Goal: Information Seeking & Learning: Learn about a topic

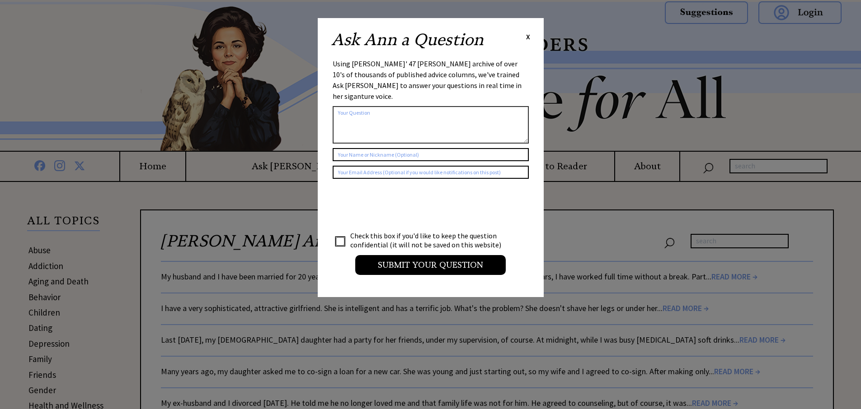
click at [526, 38] on span "X" at bounding box center [528, 36] width 4 height 9
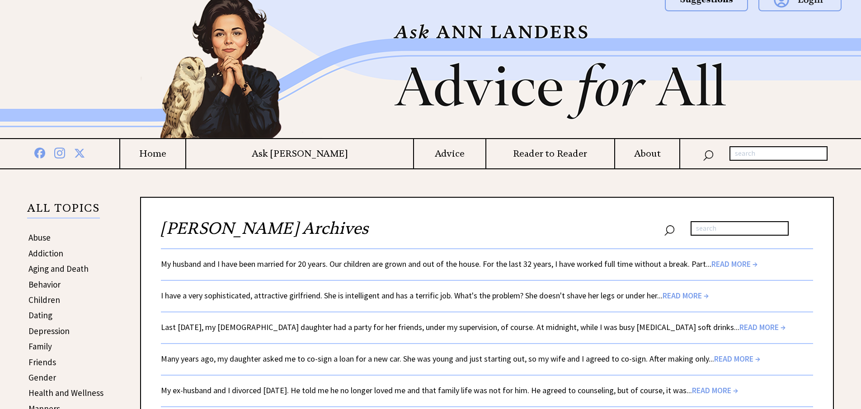
scroll to position [99, 0]
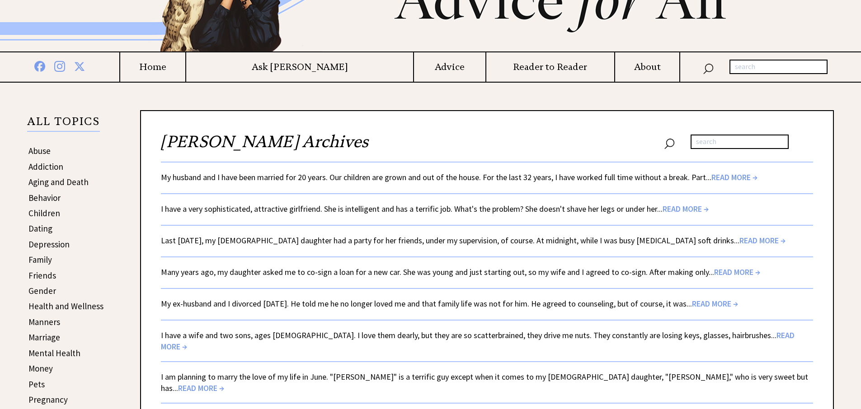
click at [720, 175] on span "READ MORE →" at bounding box center [734, 177] width 46 height 10
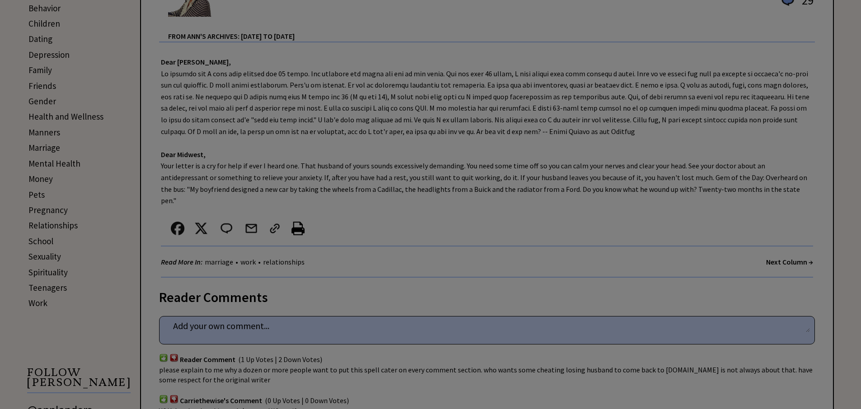
scroll to position [264, 0]
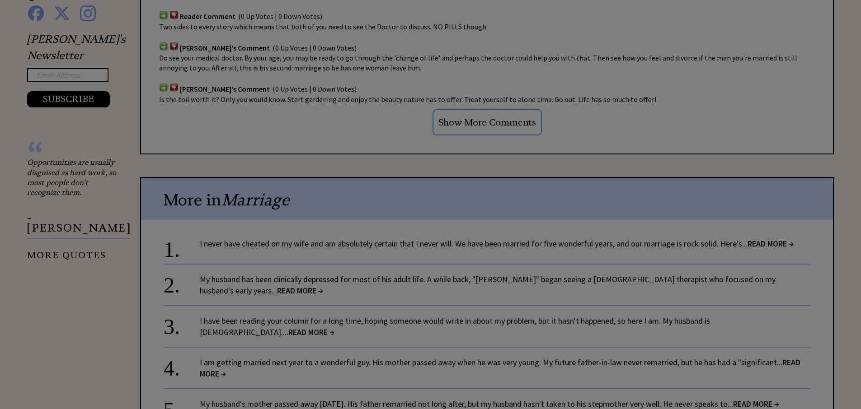
scroll to position [519, 0]
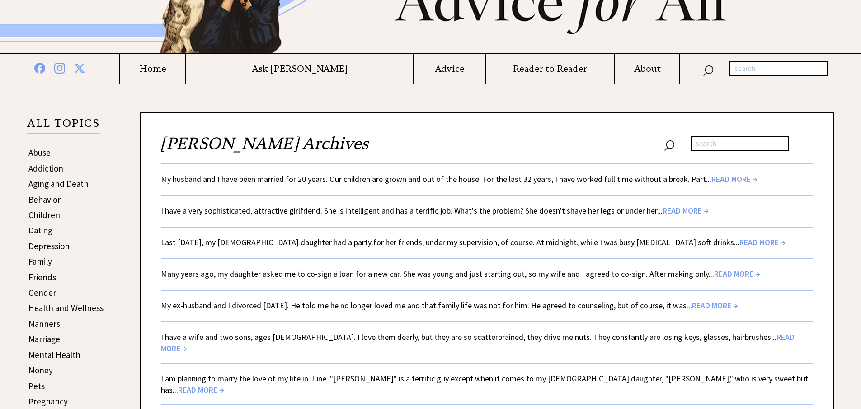
scroll to position [99, 0]
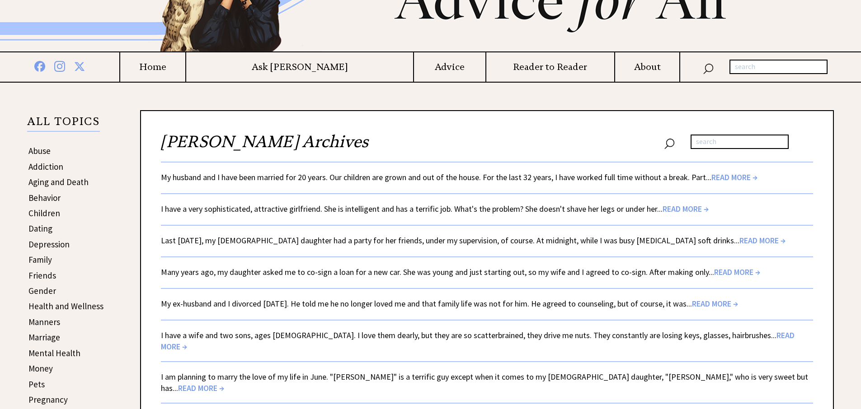
click at [688, 209] on span "READ MORE →" at bounding box center [685, 209] width 46 height 10
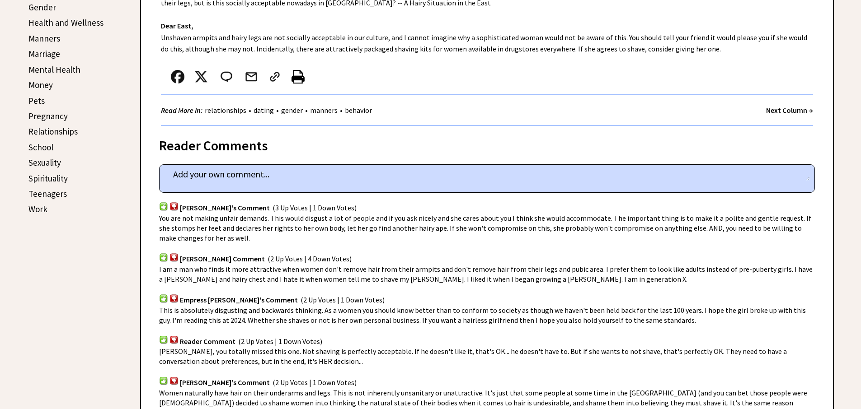
scroll to position [296, 0]
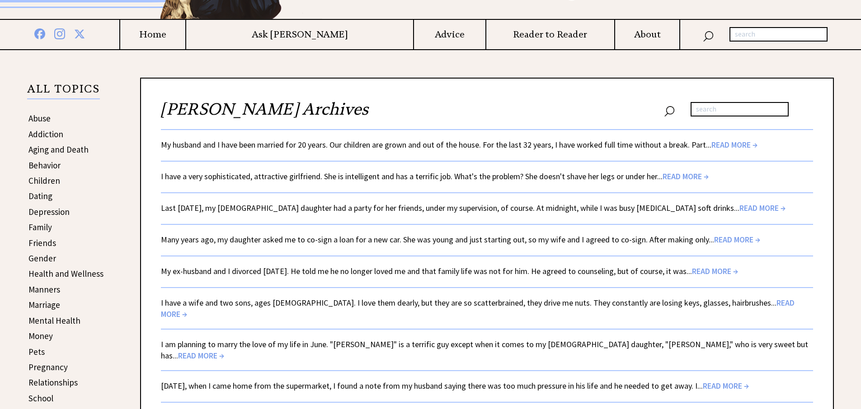
scroll to position [134, 0]
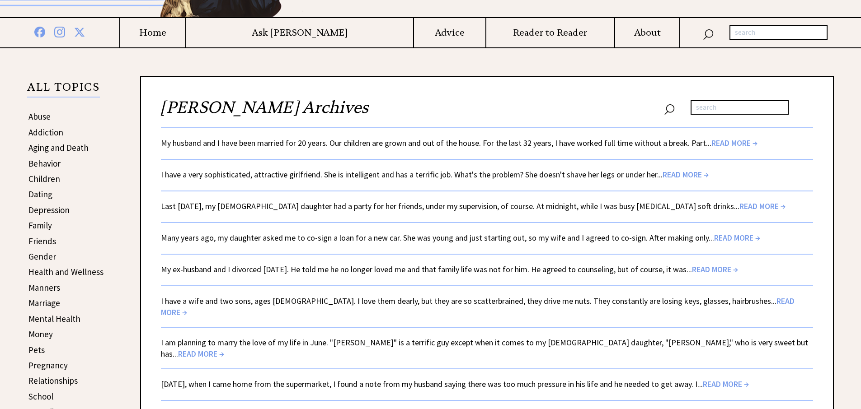
click at [730, 269] on span "READ MORE →" at bounding box center [715, 269] width 46 height 10
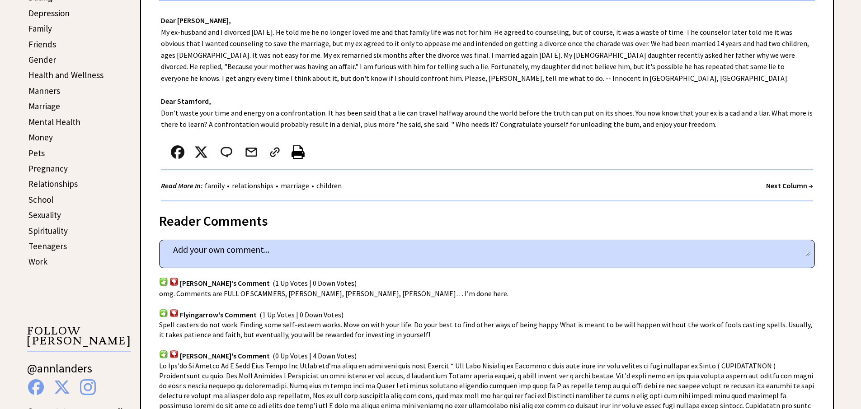
scroll to position [343, 0]
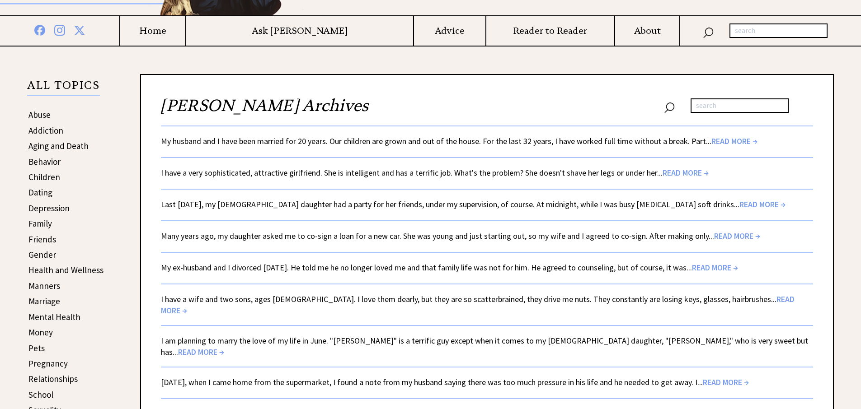
scroll to position [177, 0]
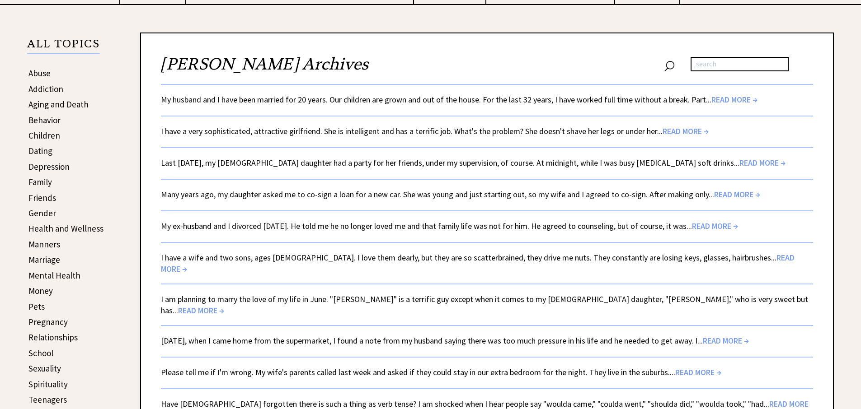
click at [738, 336] on span "READ MORE →" at bounding box center [725, 341] width 46 height 10
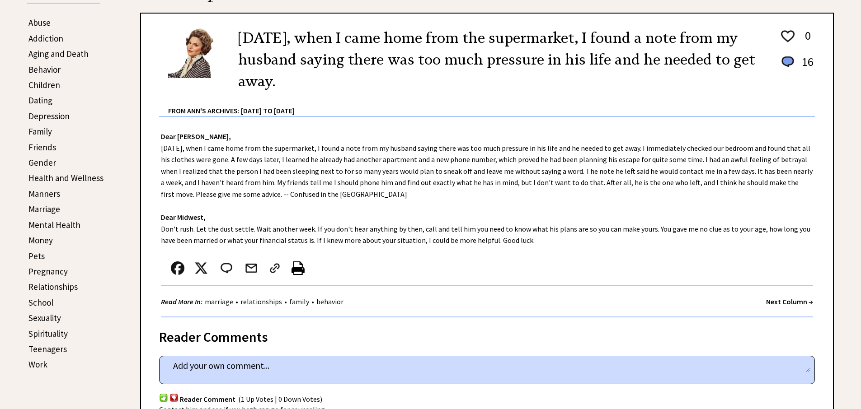
scroll to position [226, 0]
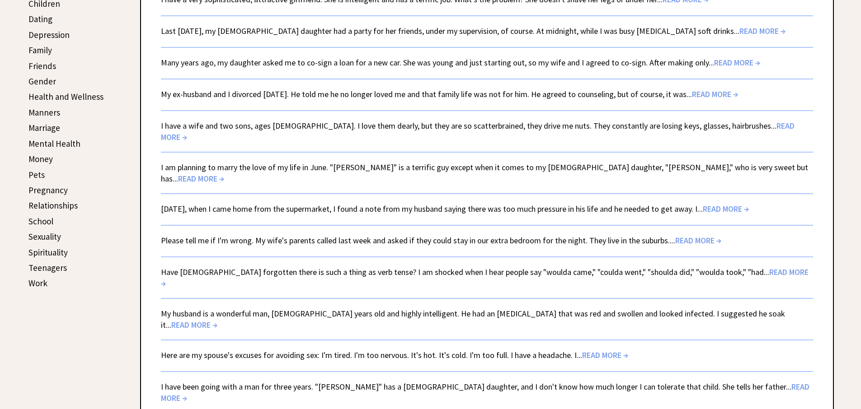
scroll to position [311, 0]
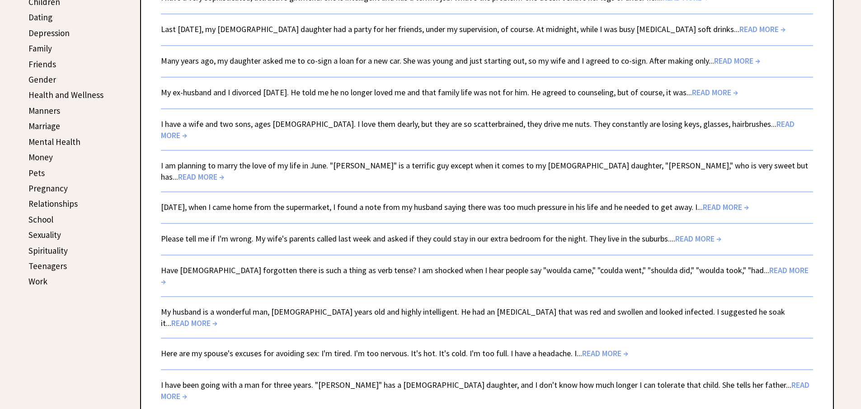
click at [593, 348] on span "READ MORE →" at bounding box center [605, 353] width 46 height 10
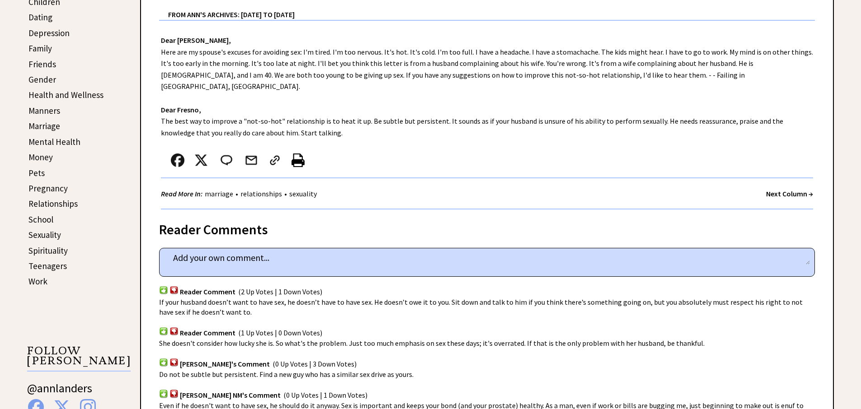
scroll to position [587, 0]
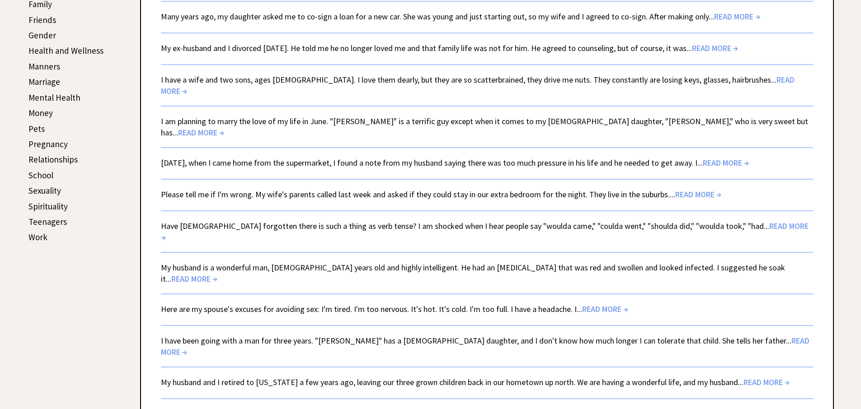
scroll to position [357, 0]
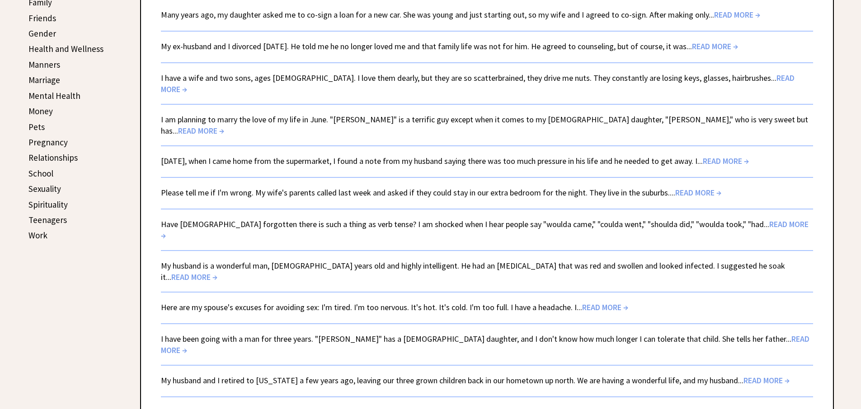
click at [709, 334] on span "READ MORE →" at bounding box center [485, 345] width 648 height 22
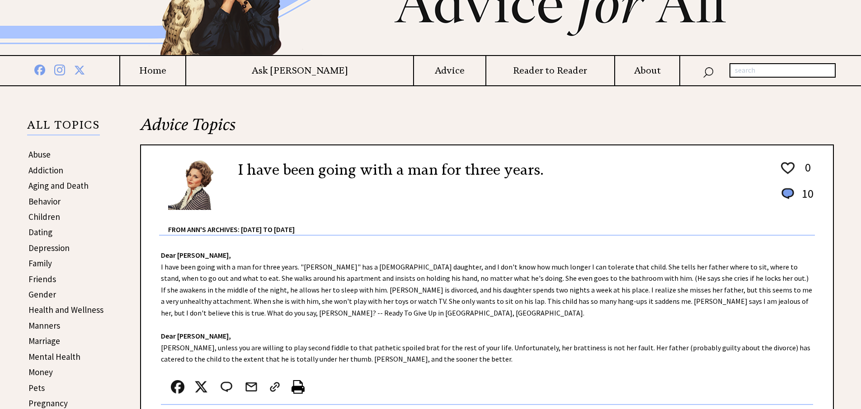
scroll to position [110, 0]
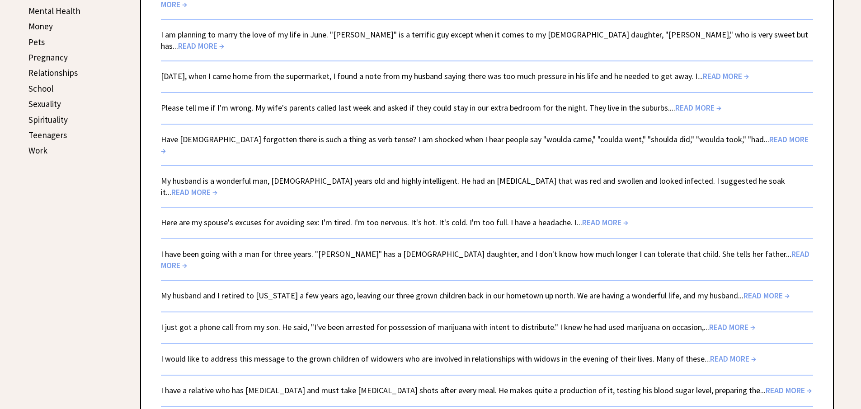
scroll to position [458, 0]
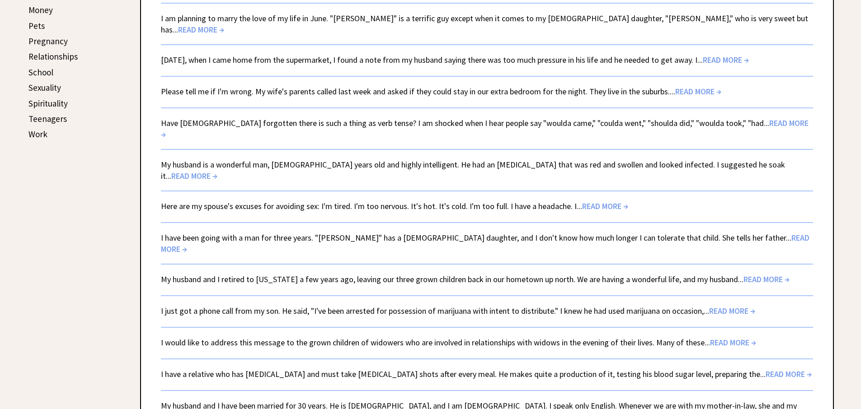
click at [765, 369] on span "READ MORE →" at bounding box center [788, 374] width 46 height 10
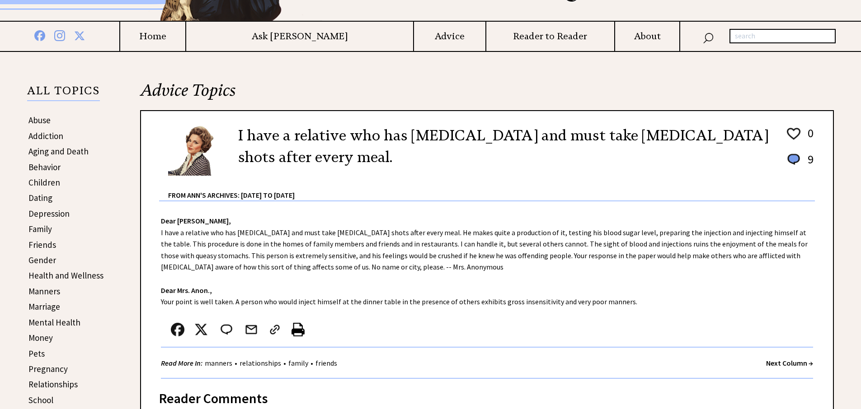
scroll to position [173, 0]
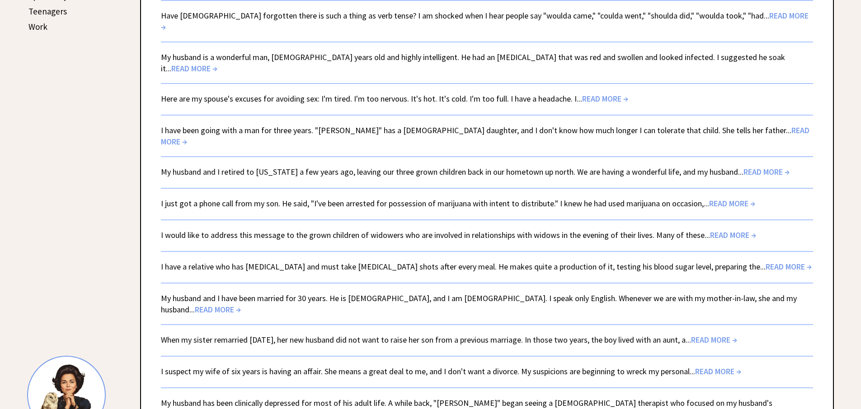
scroll to position [578, 0]
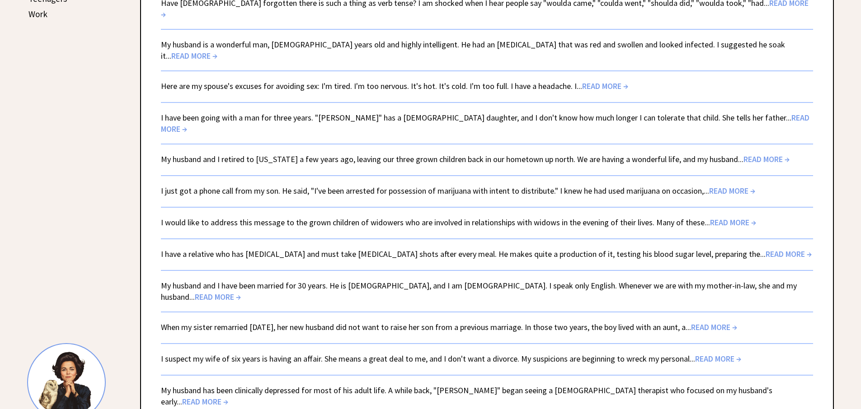
click at [734, 322] on span "READ MORE →" at bounding box center [714, 327] width 46 height 10
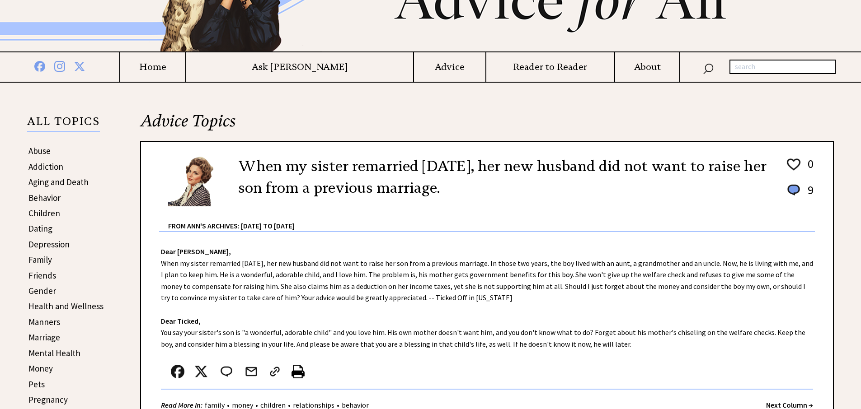
scroll to position [101, 0]
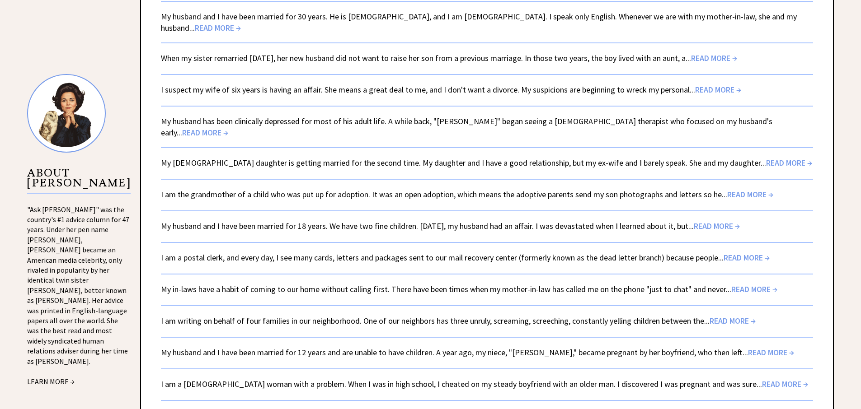
scroll to position [855, 0]
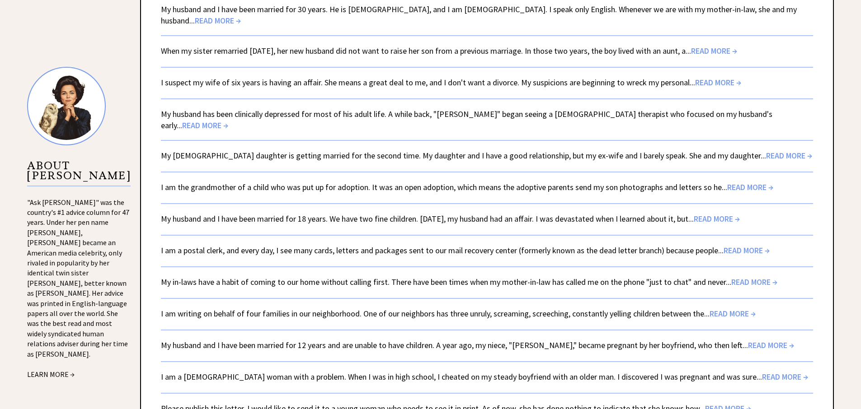
click at [748, 340] on span "READ MORE →" at bounding box center [771, 345] width 46 height 10
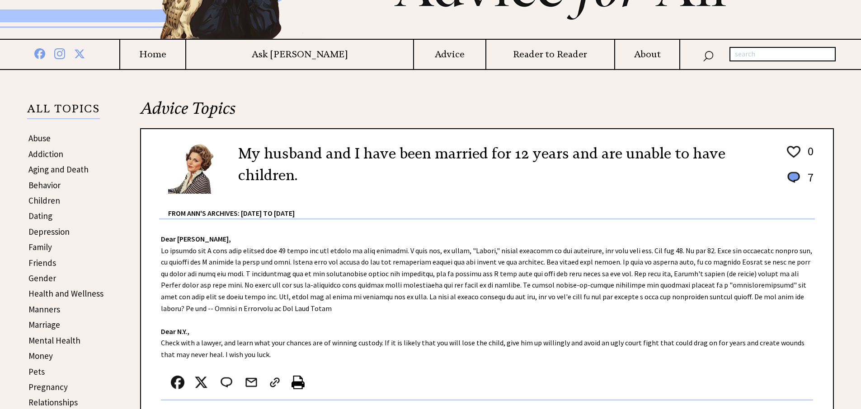
scroll to position [114, 0]
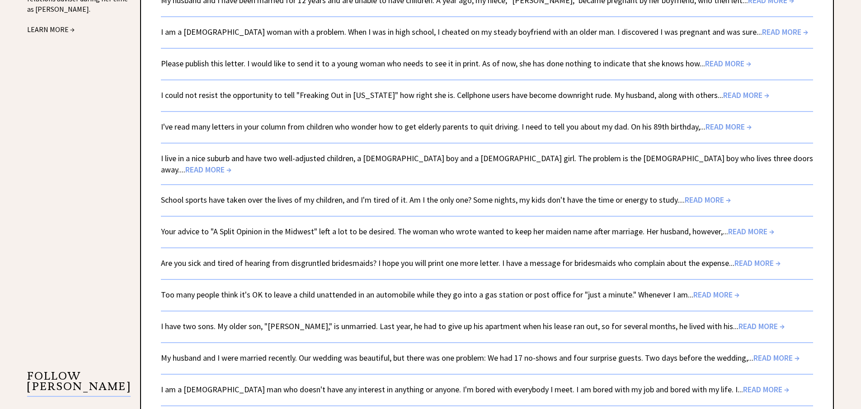
scroll to position [1200, 0]
click at [743, 384] on span "READ MORE →" at bounding box center [766, 389] width 46 height 10
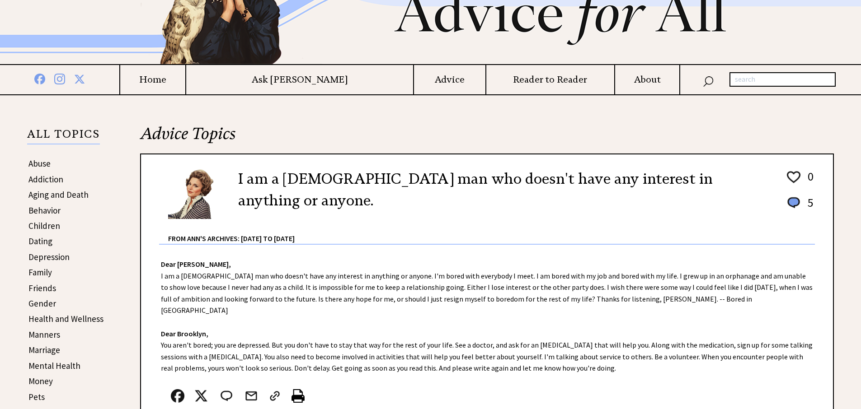
scroll to position [96, 0]
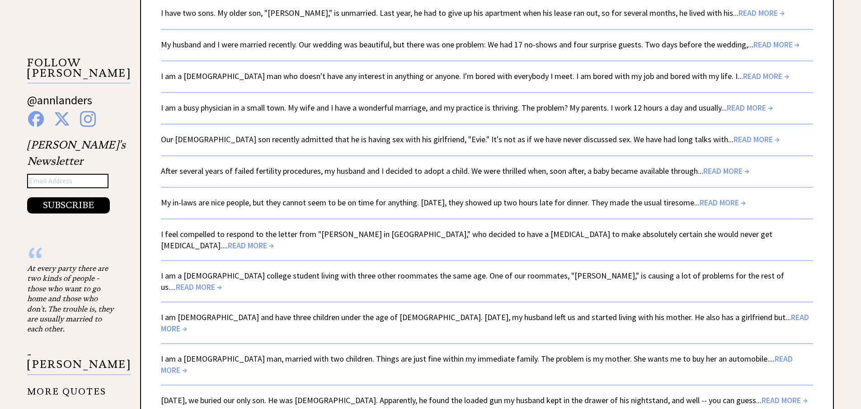
scroll to position [1519, 0]
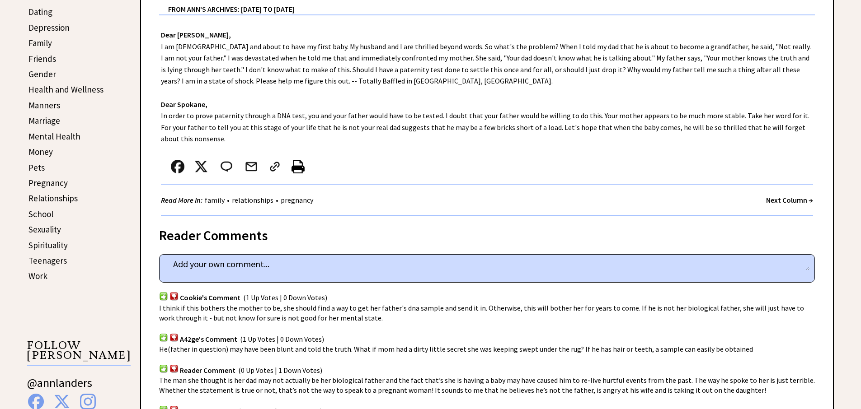
scroll to position [331, 0]
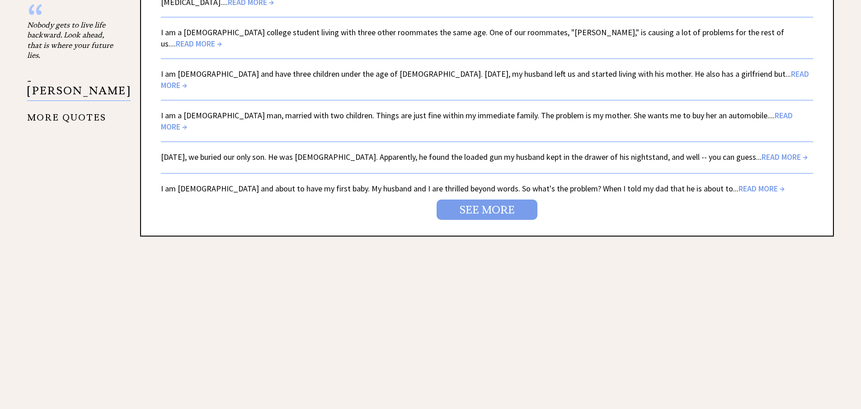
scroll to position [1757, 0]
click at [474, 200] on link "SEE MORE" at bounding box center [486, 210] width 101 height 20
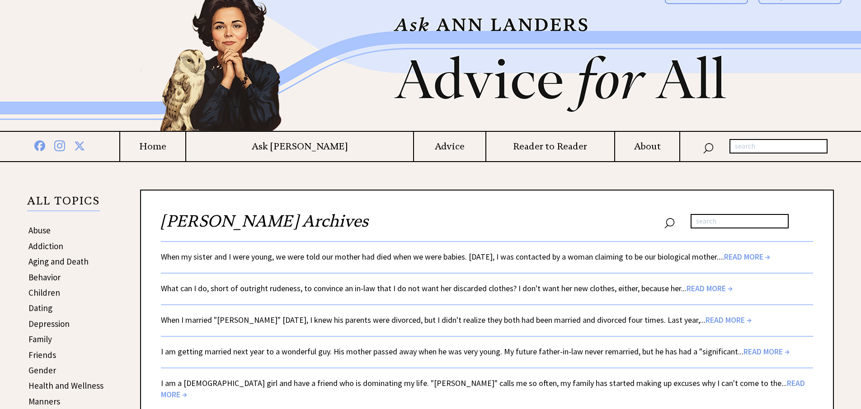
scroll to position [25, 0]
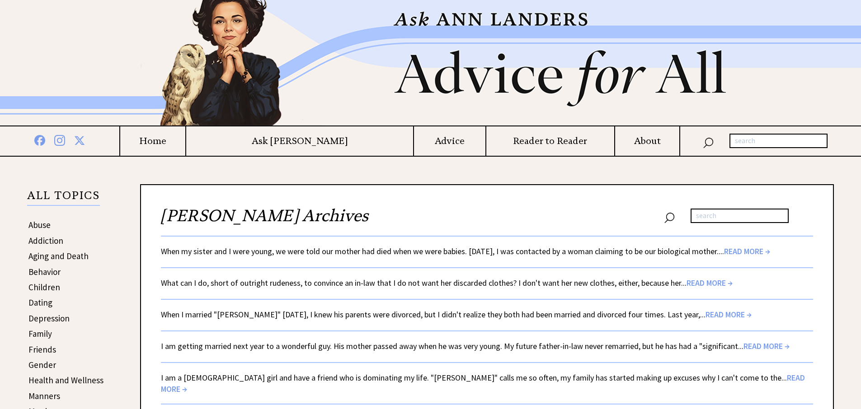
click at [711, 313] on span "READ MORE →" at bounding box center [728, 314] width 46 height 10
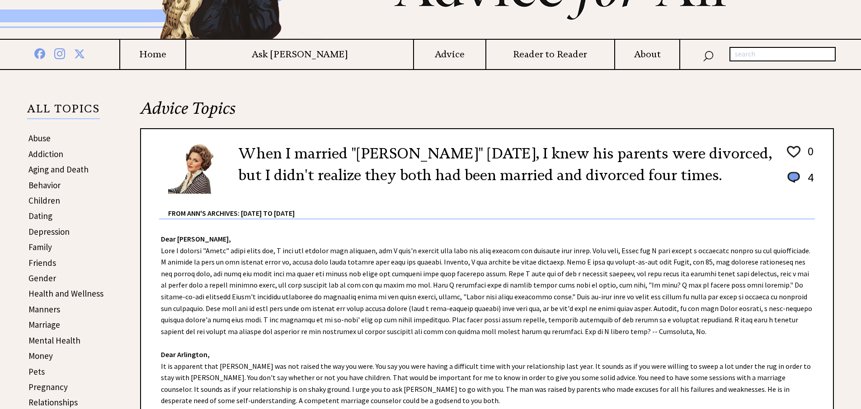
scroll to position [146, 0]
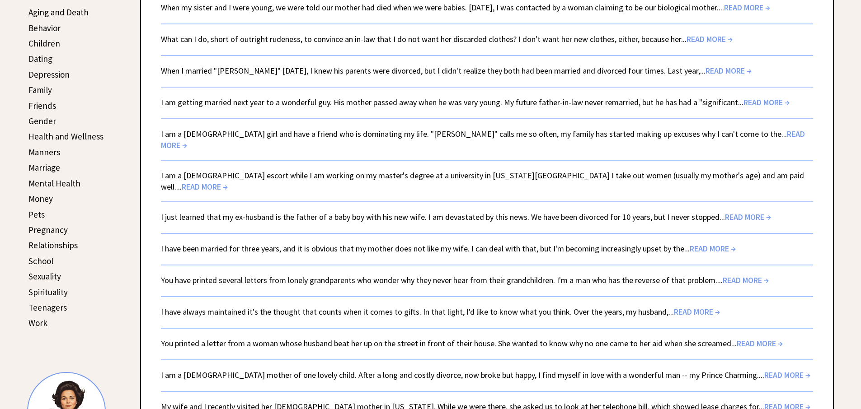
scroll to position [316, 0]
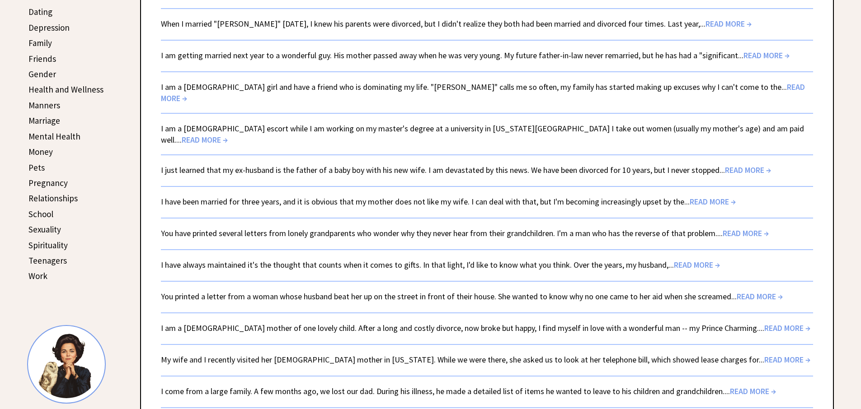
click at [764, 323] on span "READ MORE →" at bounding box center [787, 328] width 46 height 10
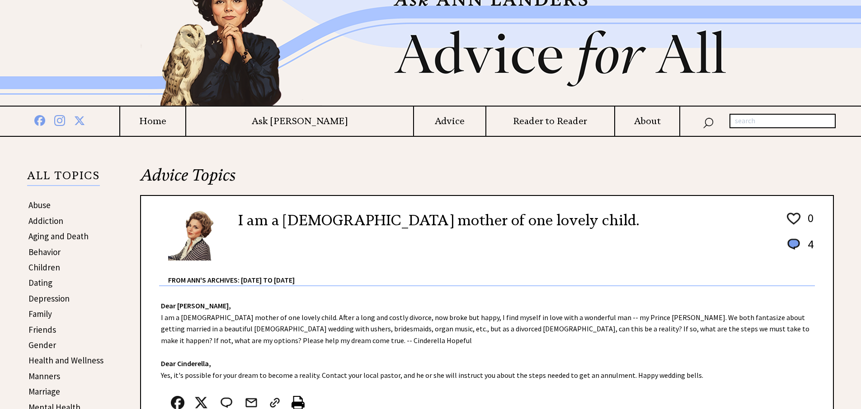
scroll to position [52, 0]
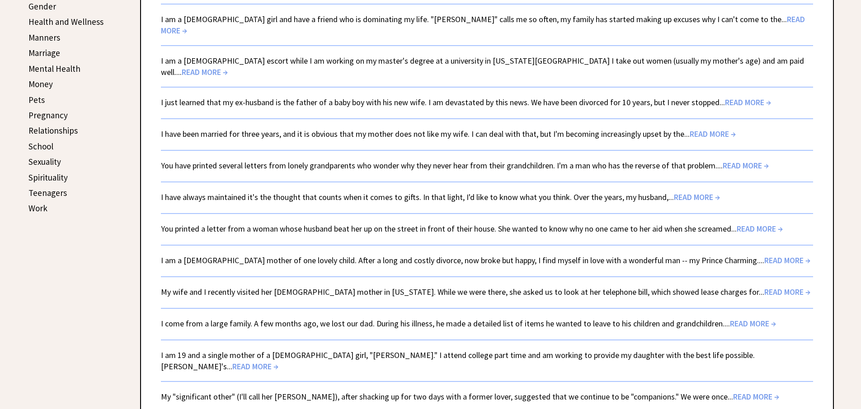
scroll to position [384, 0]
click at [278, 361] on span "READ MORE →" at bounding box center [255, 366] width 46 height 10
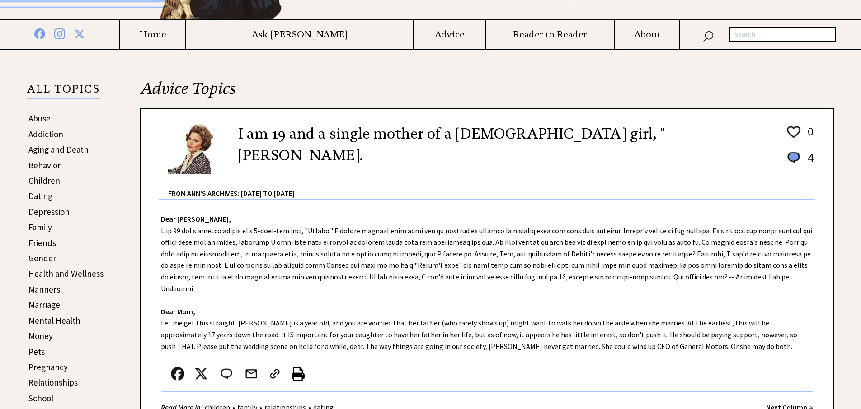
scroll to position [192, 0]
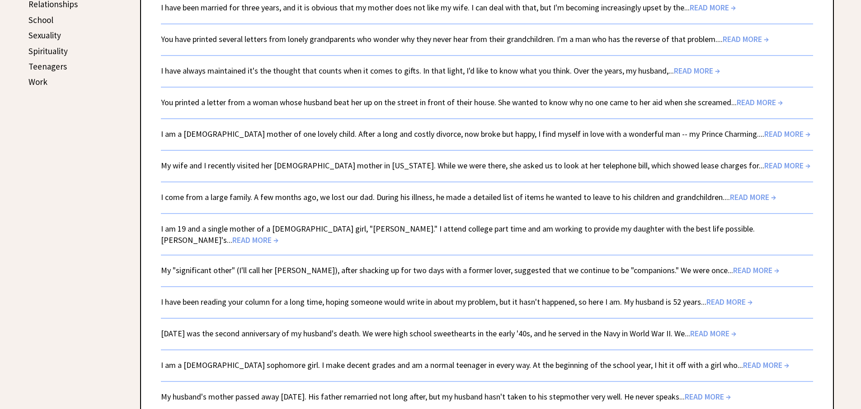
scroll to position [548, 0]
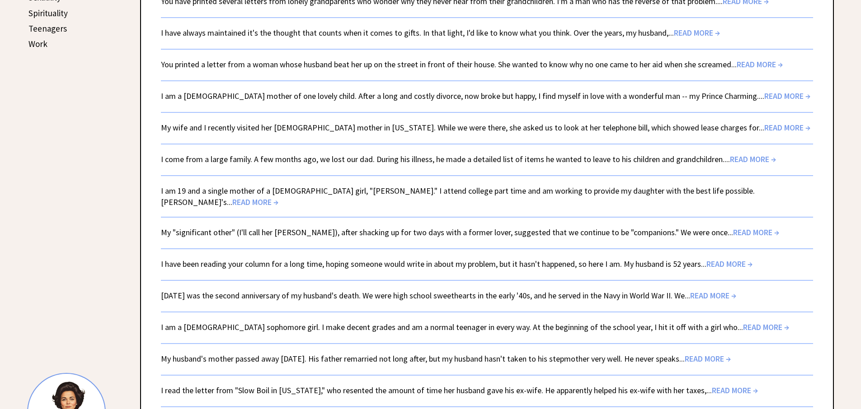
click at [730, 354] on span "READ MORE →" at bounding box center [707, 359] width 46 height 10
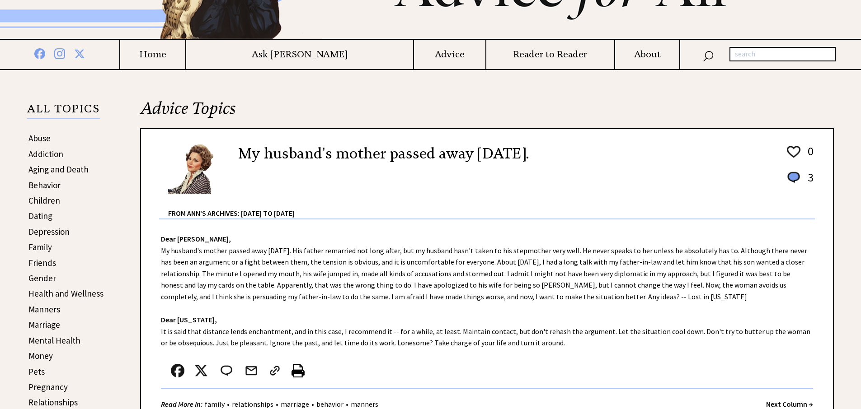
scroll to position [159, 0]
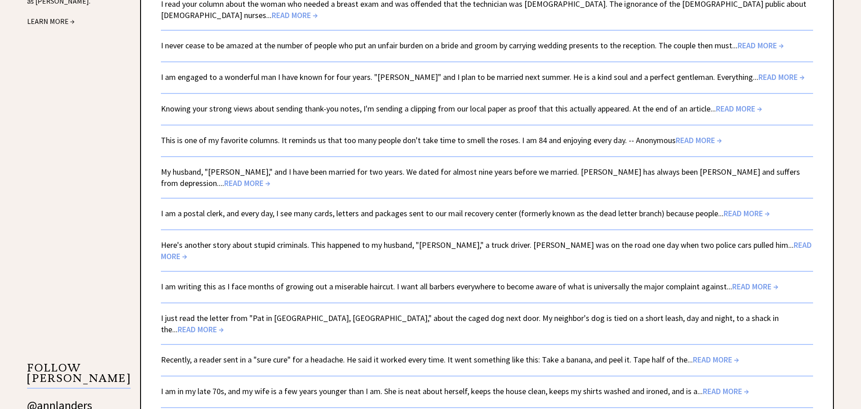
scroll to position [1210, 0]
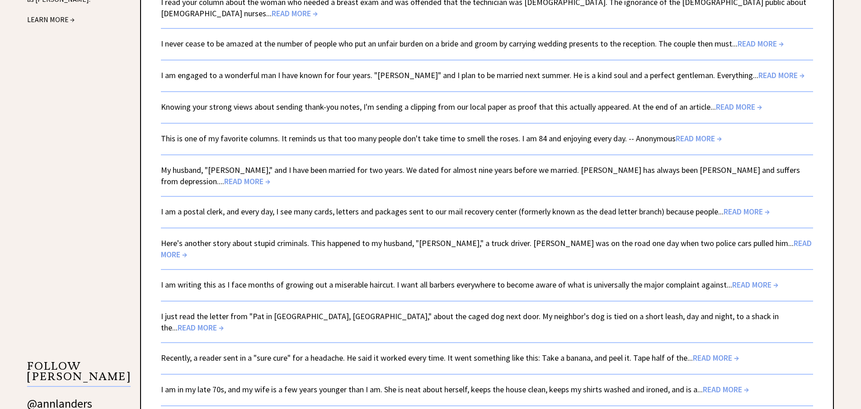
click at [729, 384] on span "READ MORE →" at bounding box center [725, 389] width 46 height 10
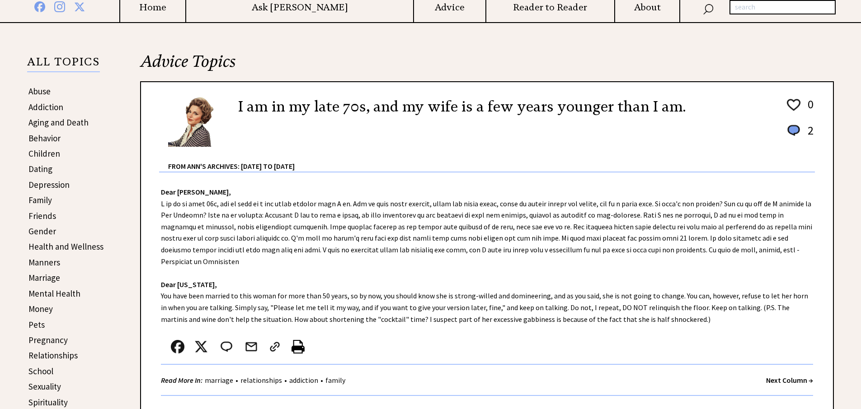
scroll to position [224, 0]
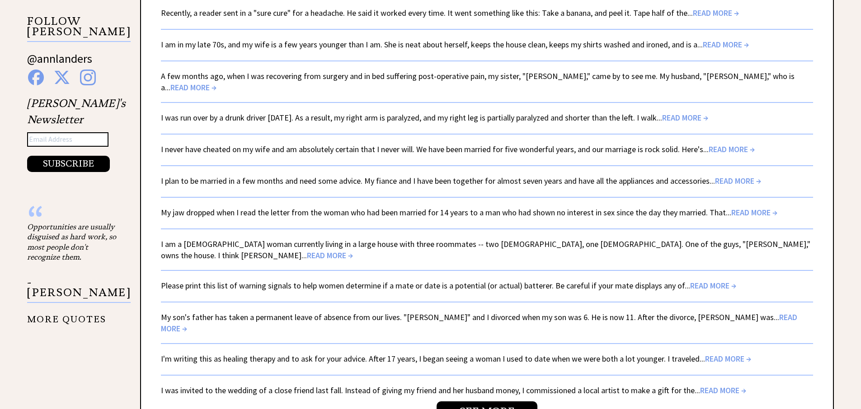
scroll to position [1555, 0]
click at [488, 402] on link "SEE MORE" at bounding box center [486, 412] width 101 height 20
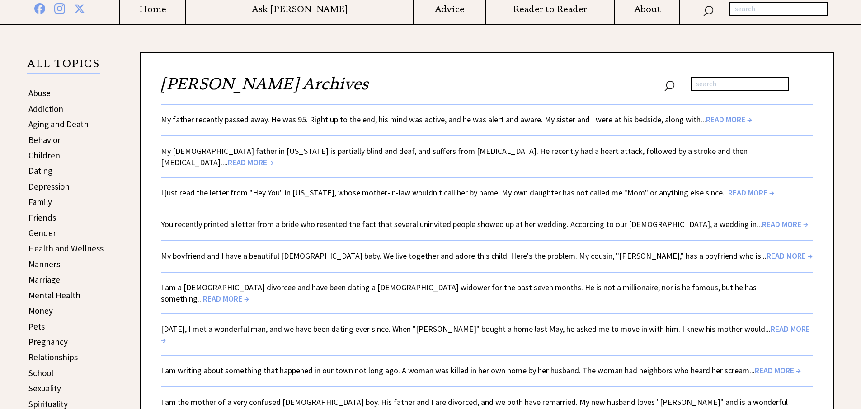
scroll to position [231, 0]
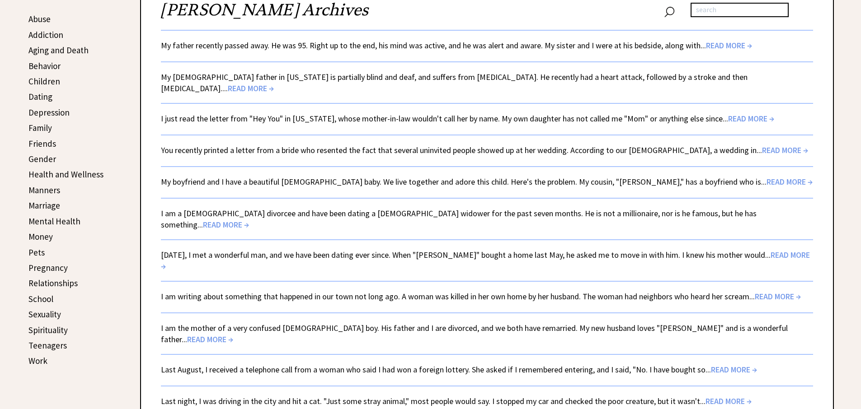
click at [249, 220] on span "READ MORE →" at bounding box center [226, 225] width 46 height 10
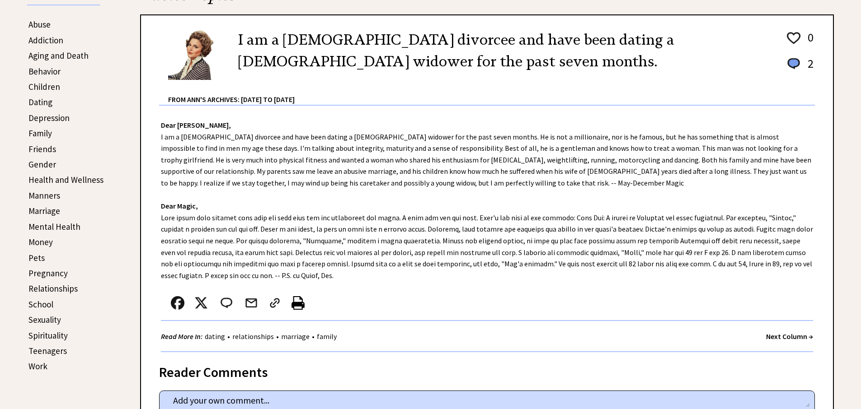
scroll to position [242, 0]
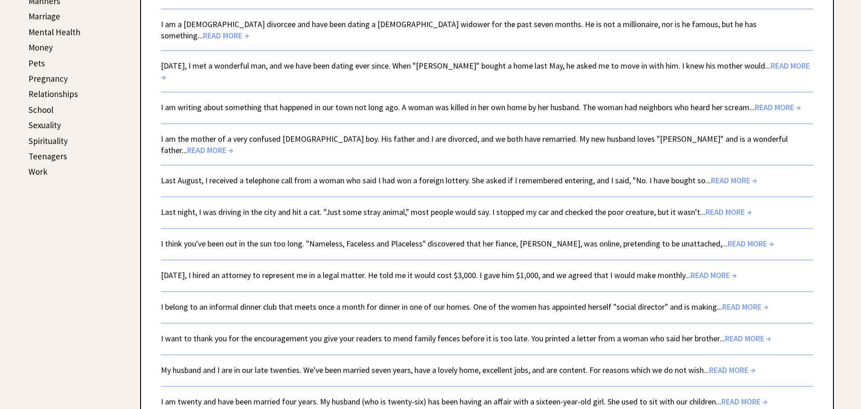
scroll to position [422, 0]
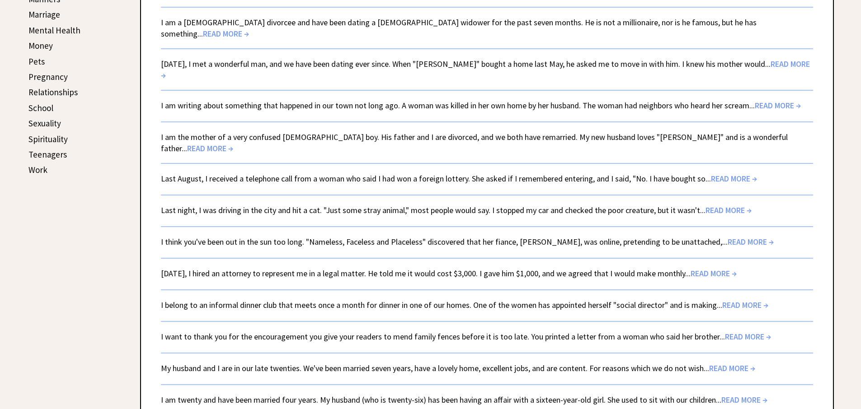
click at [740, 363] on span "READ MORE →" at bounding box center [732, 368] width 46 height 10
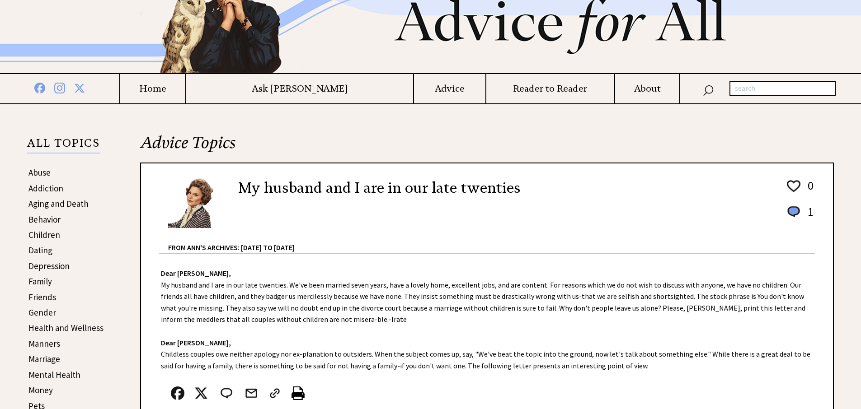
scroll to position [87, 0]
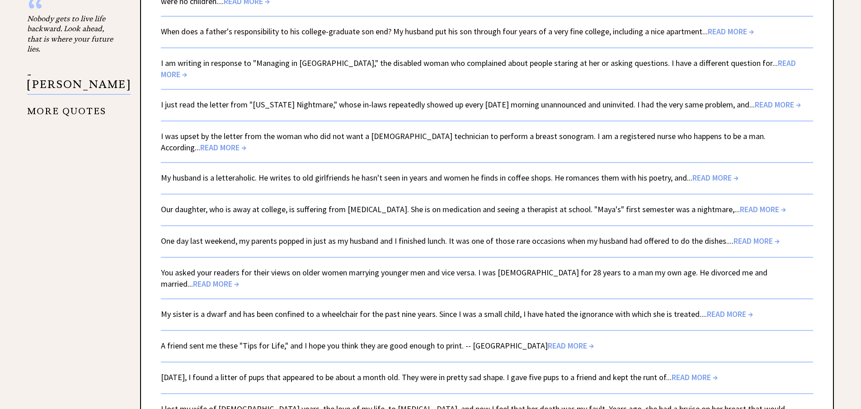
scroll to position [1499, 0]
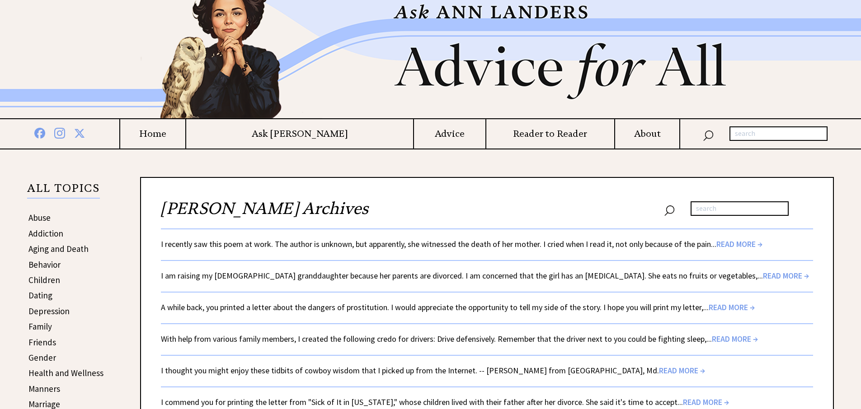
scroll to position [45, 0]
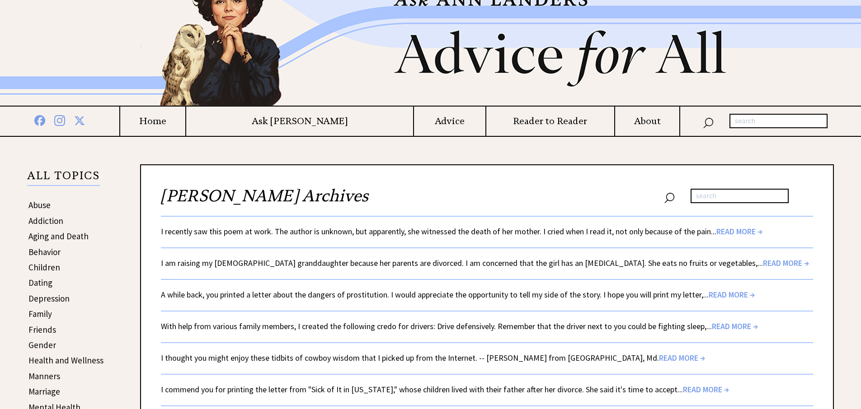
click at [763, 259] on span "READ MORE →" at bounding box center [786, 263] width 46 height 10
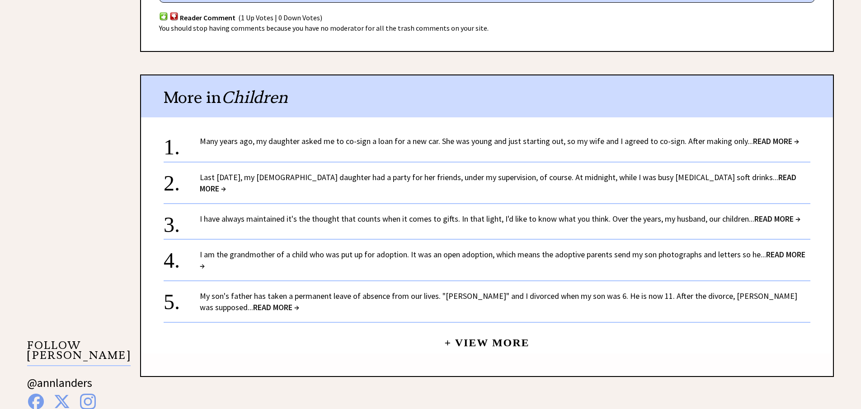
scroll to position [582, 0]
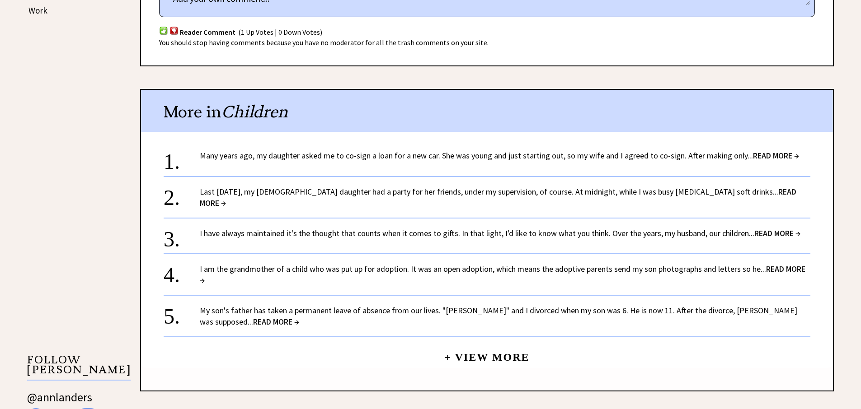
click at [483, 344] on link "+ View More" at bounding box center [486, 353] width 85 height 19
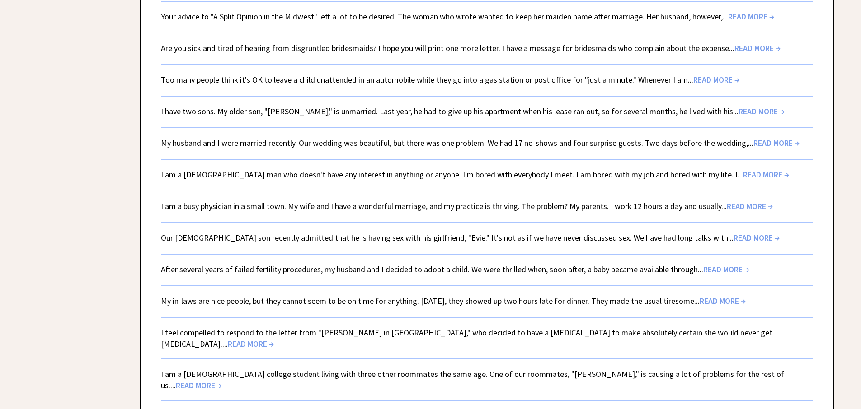
scroll to position [1476, 0]
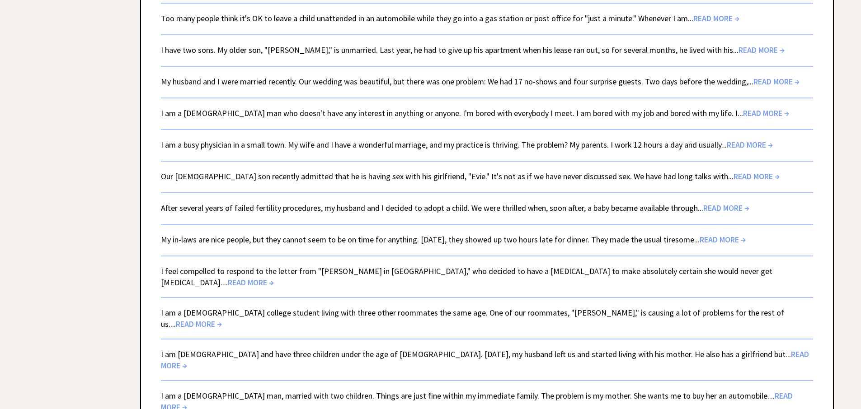
click at [745, 391] on span "READ MORE →" at bounding box center [477, 402] width 632 height 22
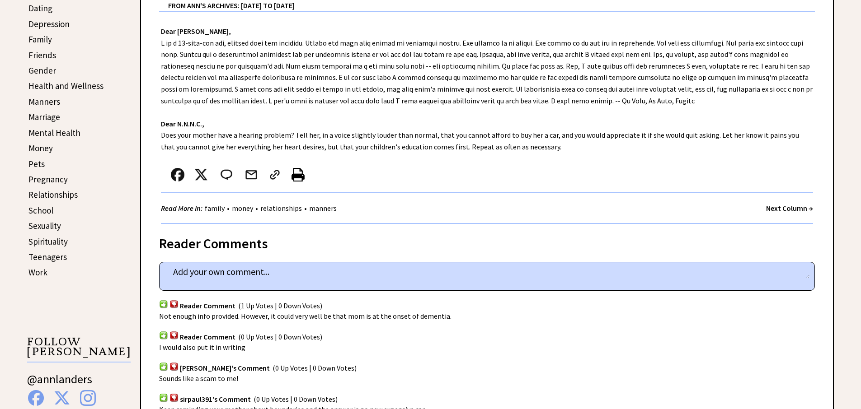
scroll to position [605, 0]
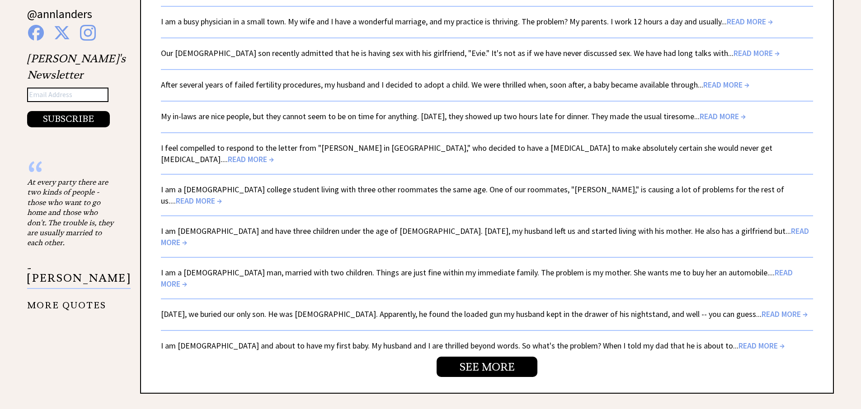
scroll to position [1600, 0]
click at [474, 357] on link "SEE MORE" at bounding box center [486, 367] width 101 height 20
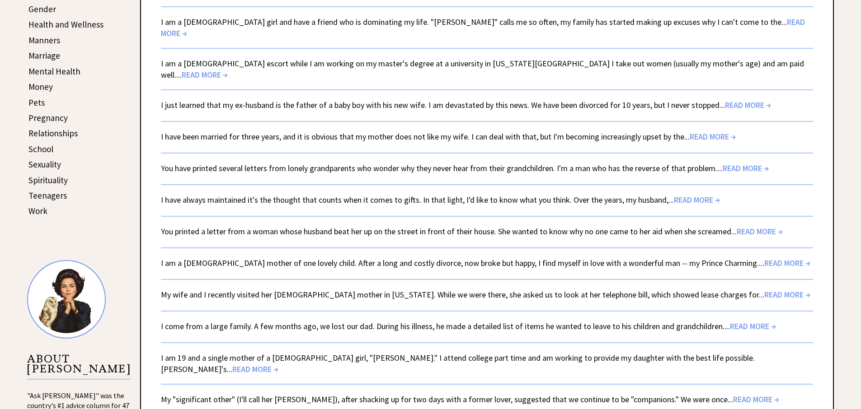
scroll to position [426, 0]
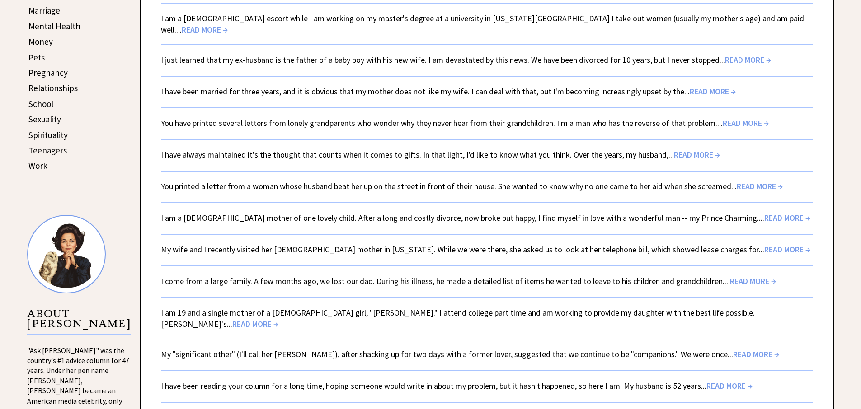
click at [671, 349] on link "My "significant other" (I'll call her Jasmine), after shacking up for two days …" at bounding box center [470, 354] width 618 height 10
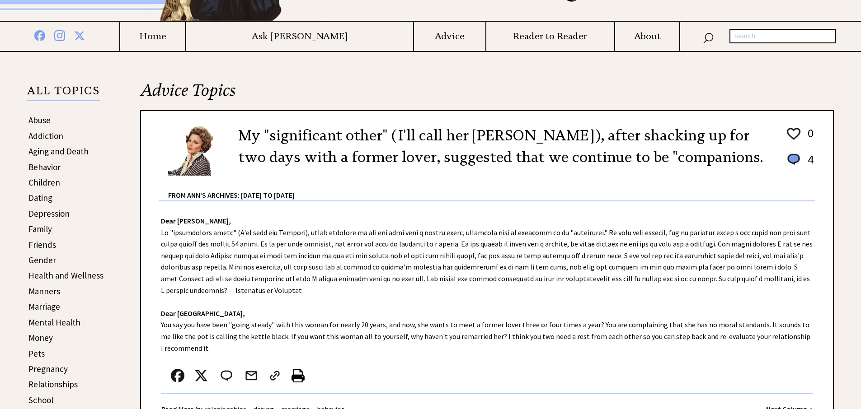
scroll to position [164, 0]
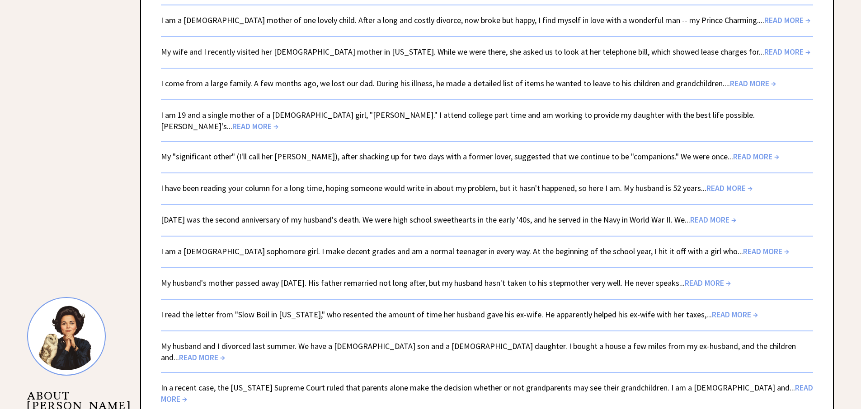
scroll to position [624, 0]
click at [225, 352] on span "READ MORE →" at bounding box center [202, 357] width 46 height 10
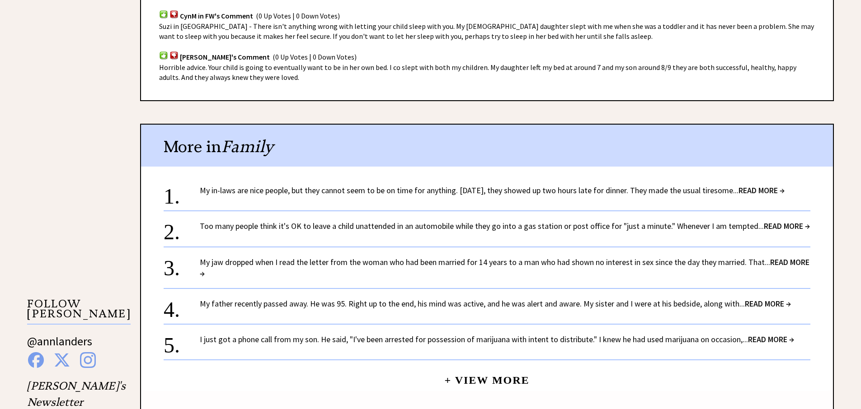
scroll to position [654, 0]
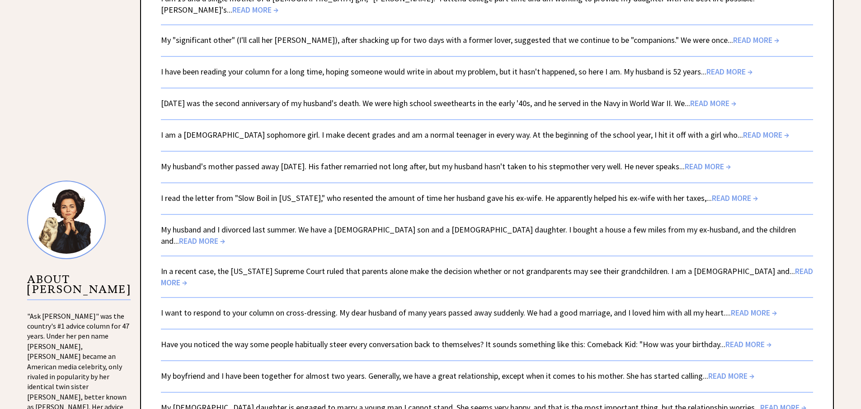
scroll to position [741, 0]
click at [760, 402] on span "READ MORE →" at bounding box center [783, 407] width 46 height 10
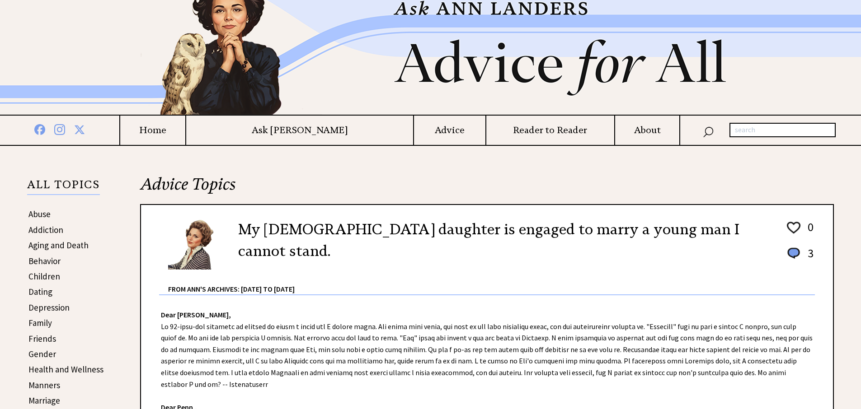
scroll to position [38, 0]
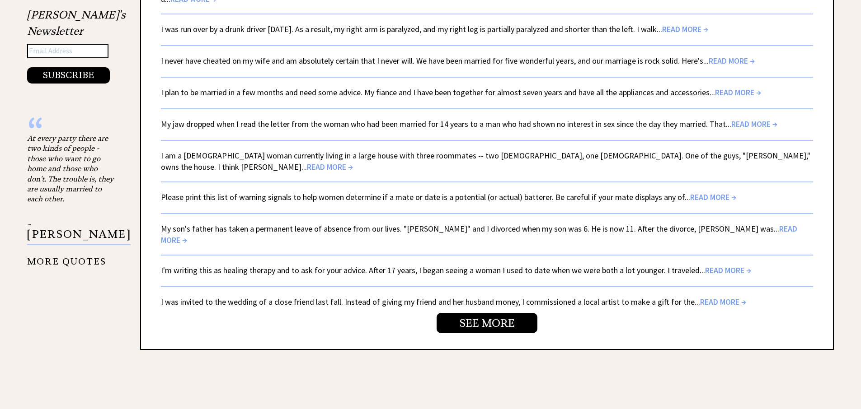
scroll to position [1643, 0]
click at [459, 313] on link "SEE MORE" at bounding box center [486, 323] width 101 height 20
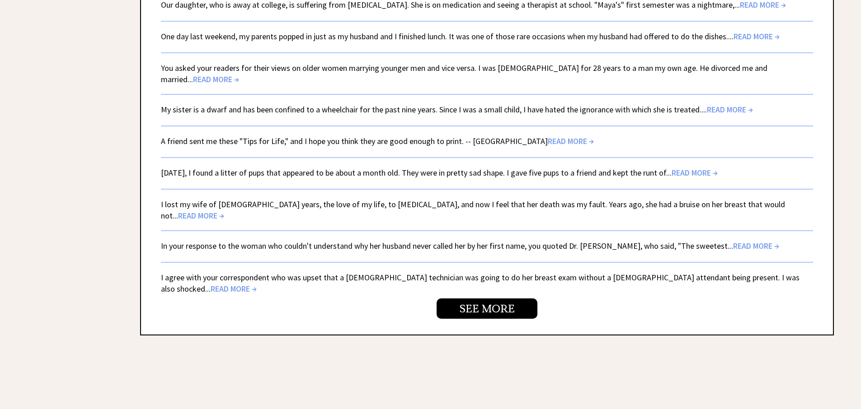
scroll to position [1743, 0]
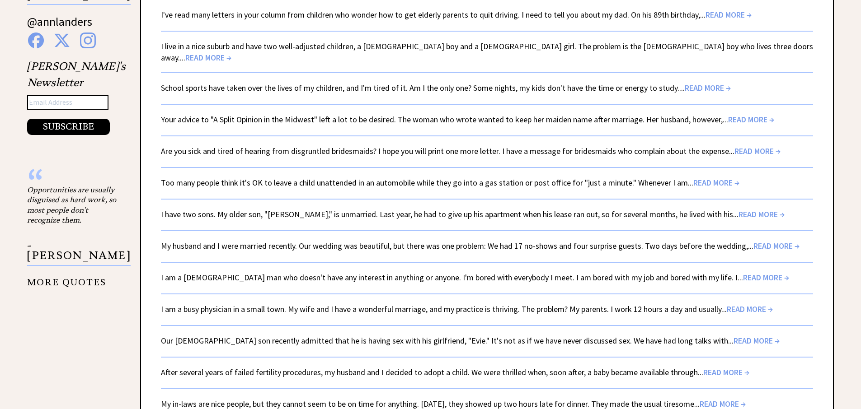
scroll to position [1353, 0]
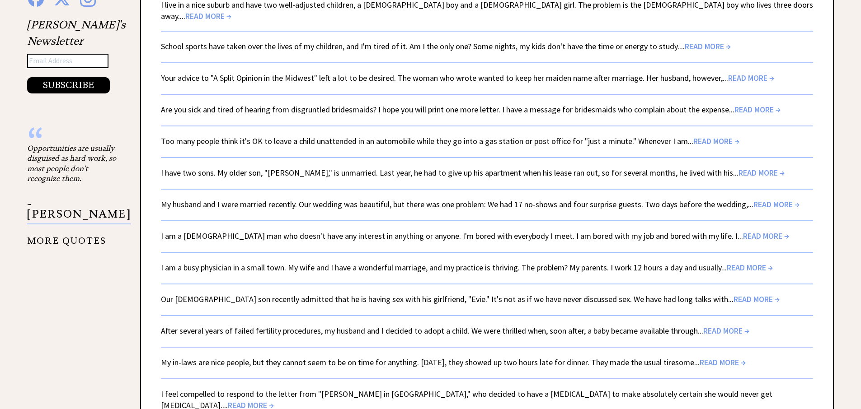
click at [51, 229] on link "MORE QUOTES" at bounding box center [66, 238] width 79 height 18
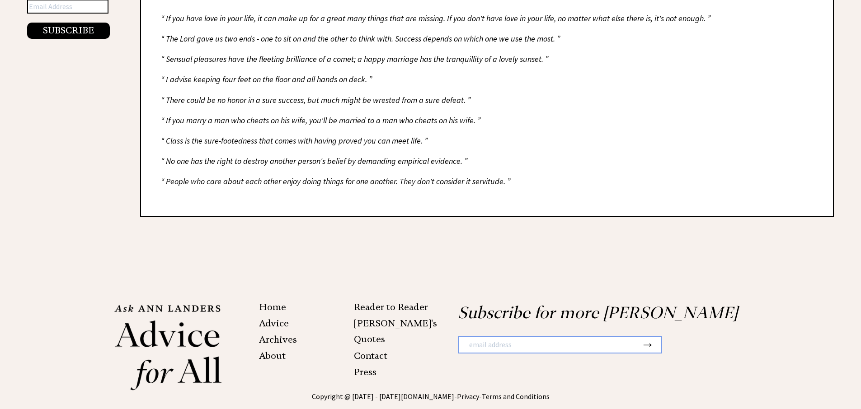
scroll to position [799, 0]
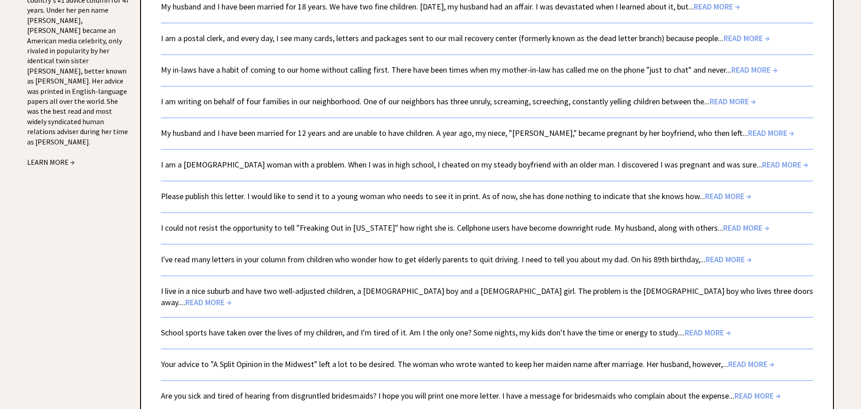
scroll to position [819, 0]
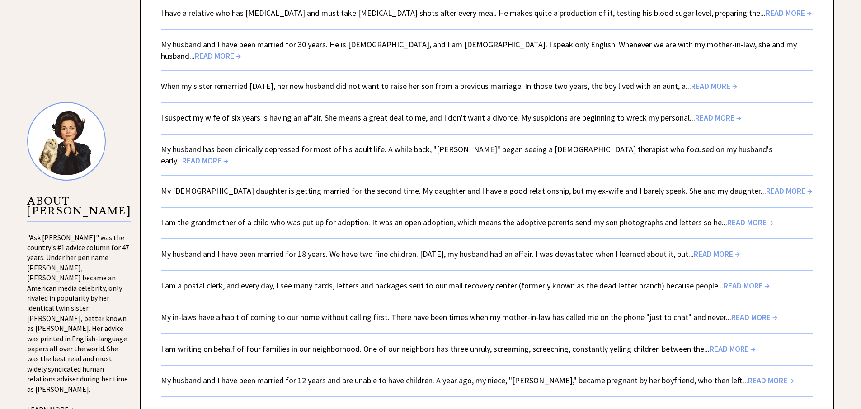
drag, startPoint x: 76, startPoint y: 302, endPoint x: 96, endPoint y: 302, distance: 20.3
click at [96, 302] on div ""Ask [PERSON_NAME]" was the country's #1 advice column for 47 years. Under her …" at bounding box center [78, 324] width 103 height 183
drag, startPoint x: 75, startPoint y: 304, endPoint x: 107, endPoint y: 304, distance: 31.6
click at [107, 304] on div ""Ask [PERSON_NAME]" was the country's #1 advice column for 47 years. Under her …" at bounding box center [78, 324] width 103 height 183
copy div "[PERSON_NAME]"
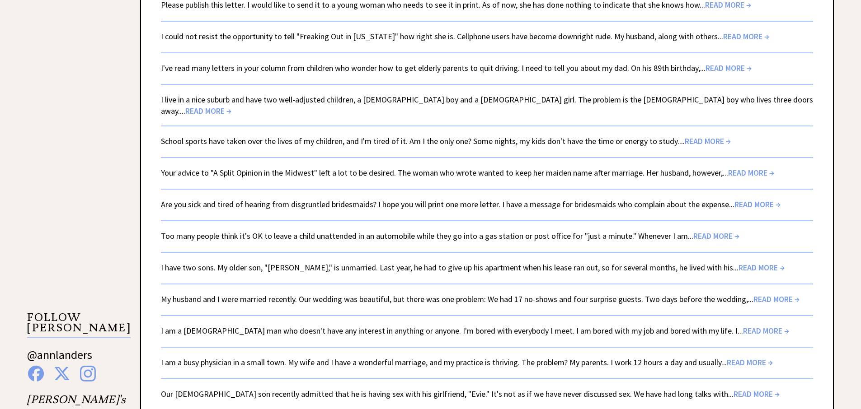
scroll to position [971, 0]
